Goal: Transaction & Acquisition: Subscribe to service/newsletter

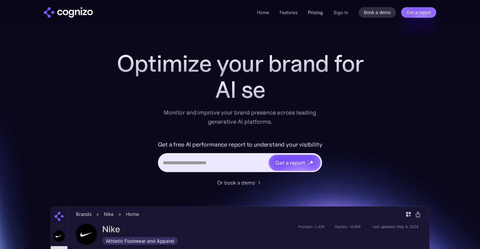
click at [313, 12] on link "Pricing" at bounding box center [315, 12] width 15 height 6
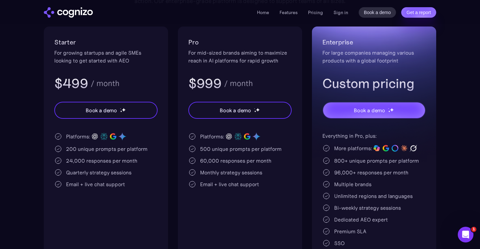
scroll to position [158, 0]
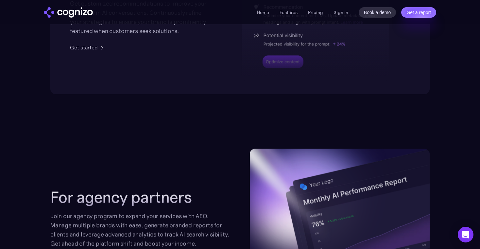
scroll to position [2418, 0]
